Goal: Check status: Check status

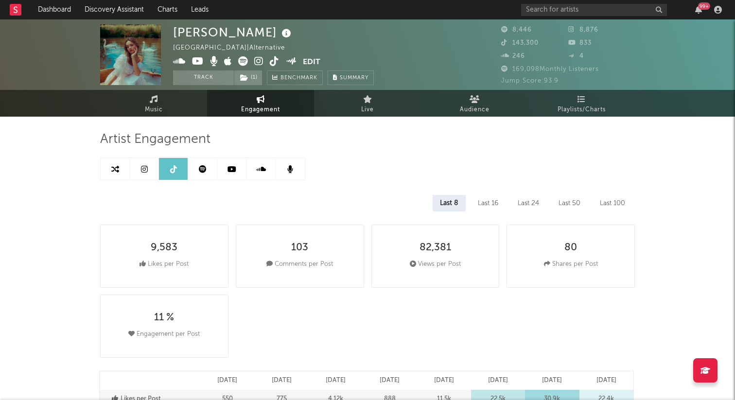
select select "1m"
select select "6m"
